Goal: Task Accomplishment & Management: Manage account settings

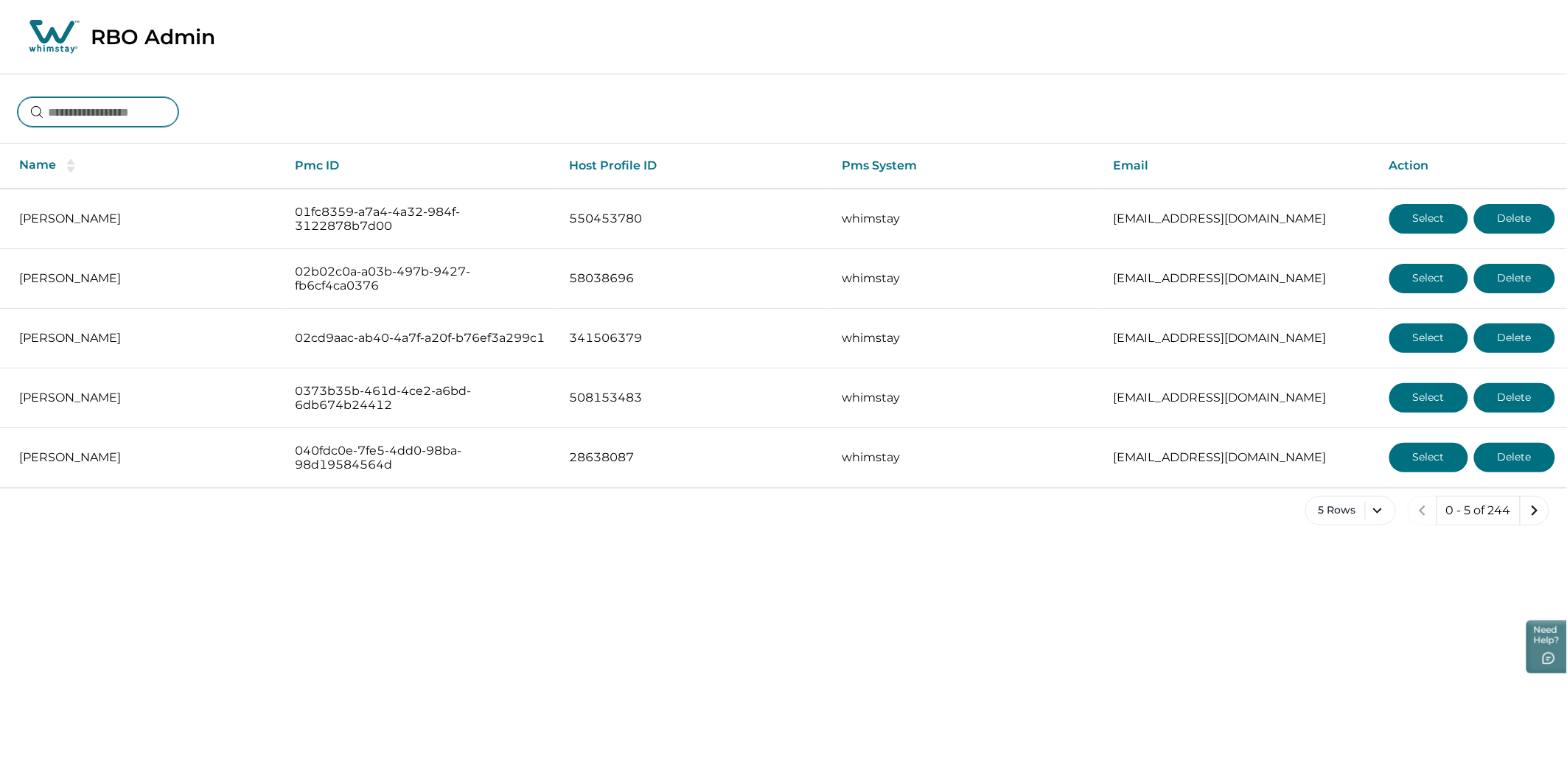
click at [147, 107] on input at bounding box center [98, 112] width 161 height 29
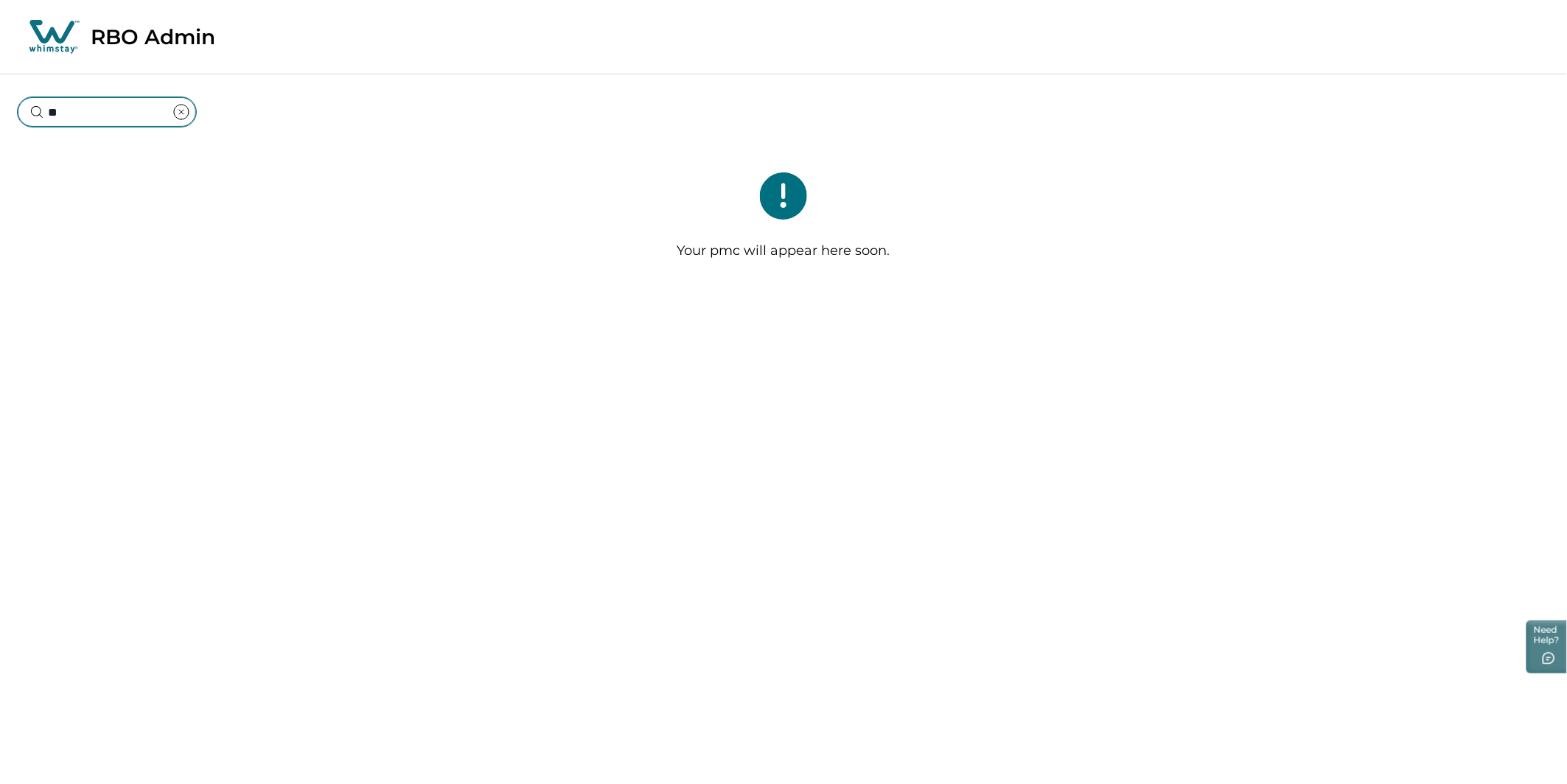
type input "*"
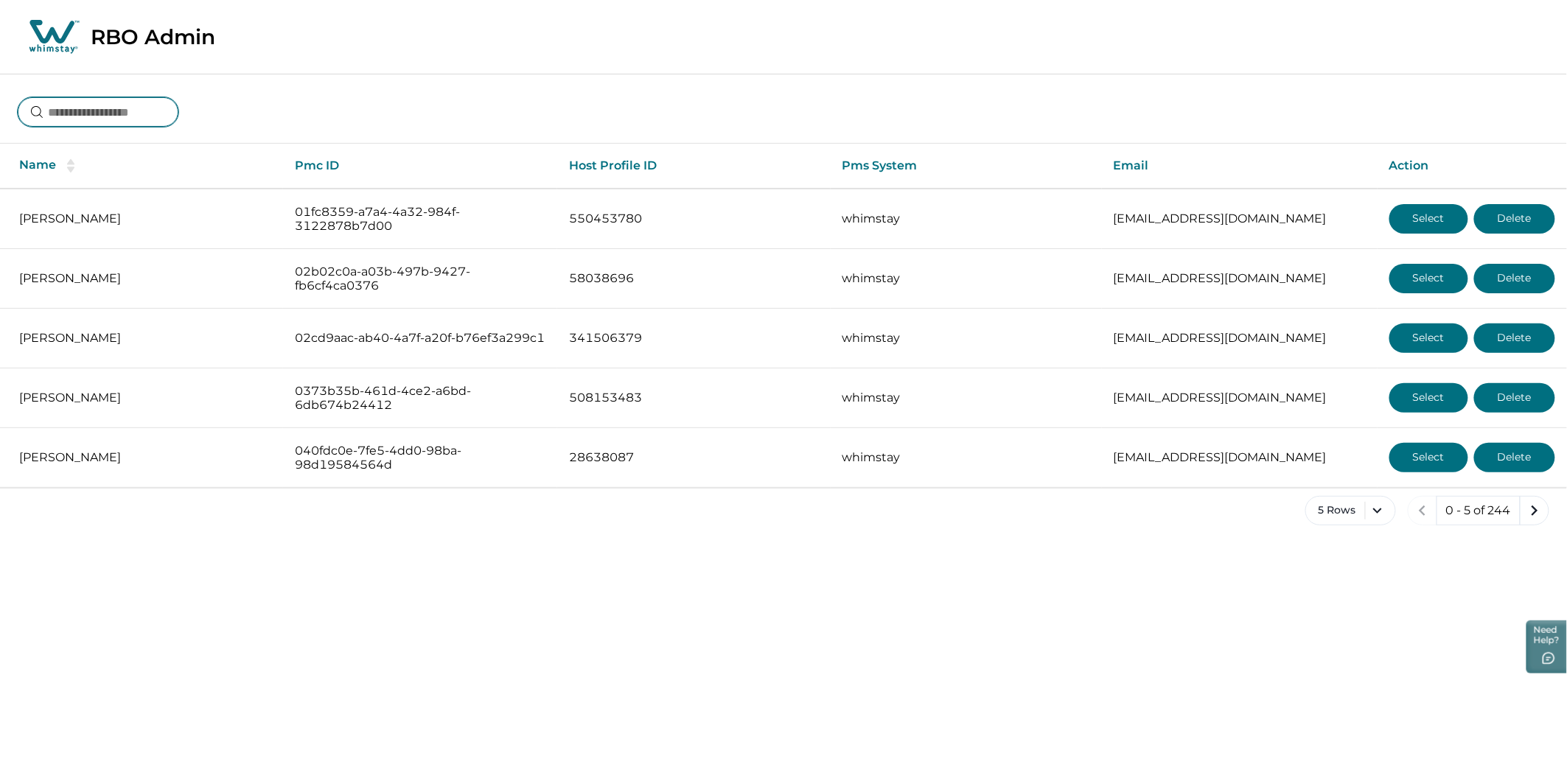
type input "**********"
